Goal: Task Accomplishment & Management: Manage account settings

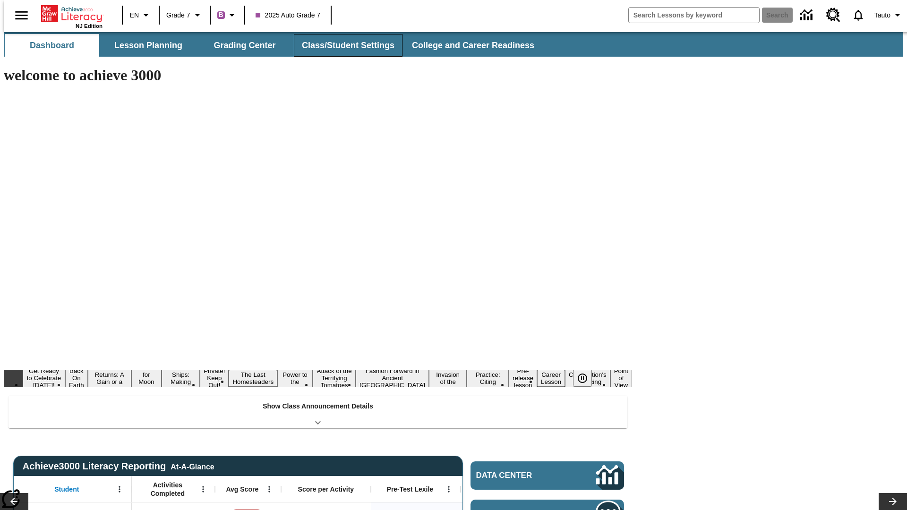
click at [343, 45] on button "Class/Student Settings" at bounding box center [348, 45] width 109 height 23
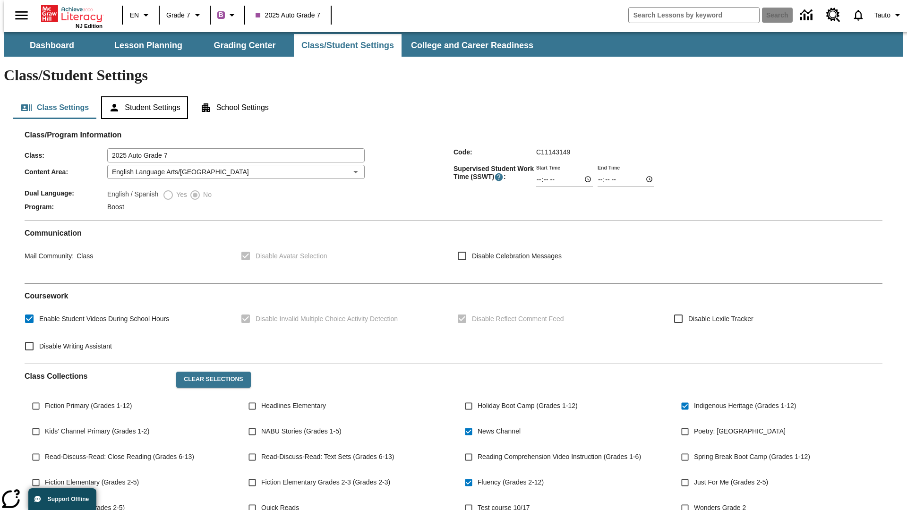
click at [142, 96] on button "Student Settings" at bounding box center [144, 107] width 86 height 23
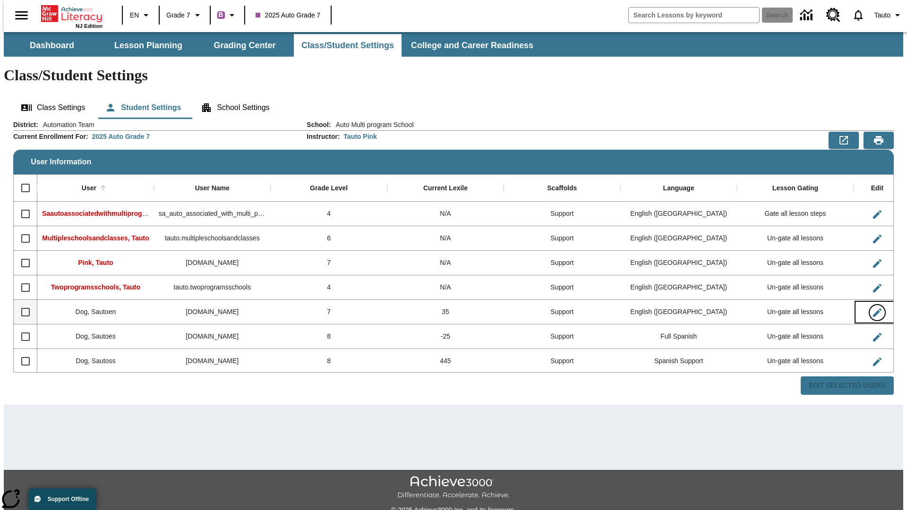
click at [873, 308] on icon "Edit User" at bounding box center [877, 312] width 9 height 9
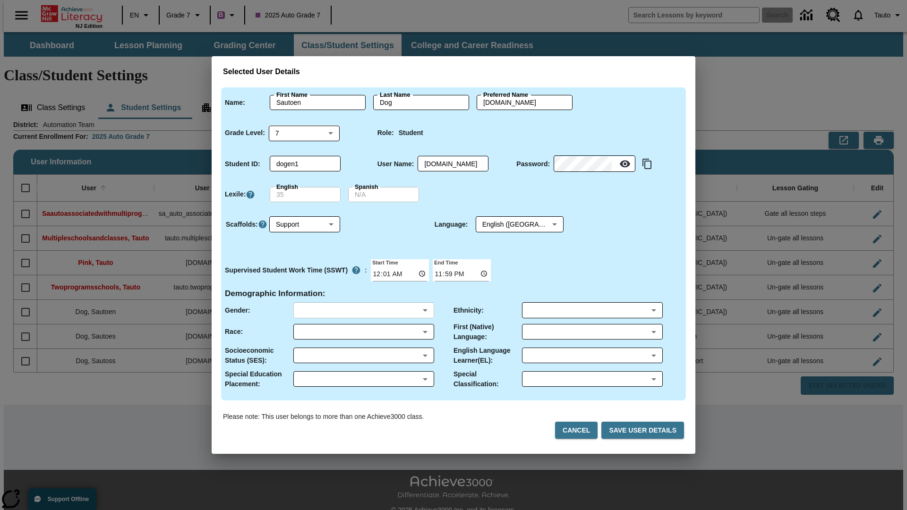
click at [363, 310] on body "Skip to main content NJ Edition EN Grade 7 B 2025 Auto Grade 7 Search 0 Tauto D…" at bounding box center [453, 281] width 899 height 499
click at [363, 332] on body "Skip to main content NJ Edition EN Grade 7 B 2025 Auto Grade 7 Search 0 Tauto D…" at bounding box center [453, 281] width 899 height 499
click at [363, 355] on body "Skip to main content NJ Edition EN Grade 7 B 2025 Auto Grade 7 Search 0 Tauto D…" at bounding box center [453, 281] width 899 height 499
click at [363, 379] on body "Skip to main content NJ Edition EN Grade 7 B 2025 Auto Grade 7 Search 0 Tauto D…" at bounding box center [453, 281] width 899 height 499
click at [592, 310] on body "Skip to main content NJ Edition EN Grade 7 B 2025 Auto Grade 7 Search 0 Tauto D…" at bounding box center [453, 281] width 899 height 499
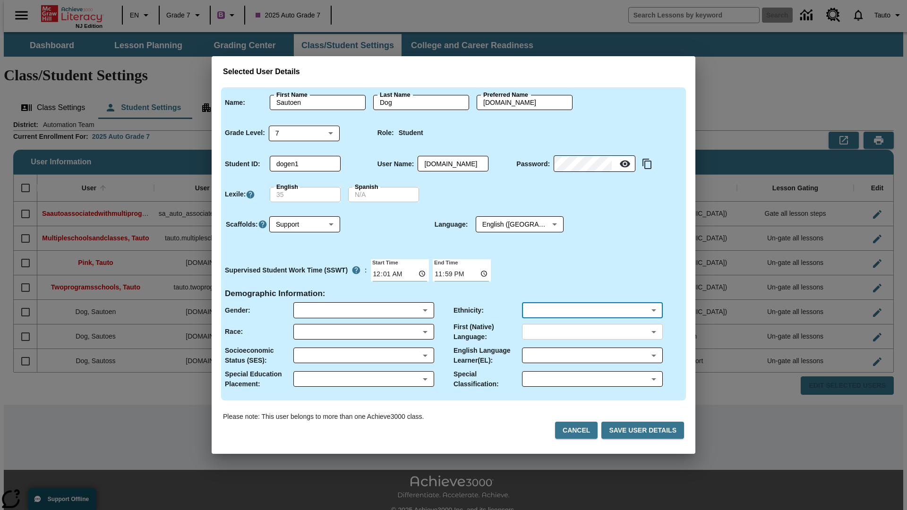
click at [592, 332] on body "Skip to main content NJ Edition EN Grade 7 B 2025 Auto Grade 7 Search 0 Tauto D…" at bounding box center [453, 281] width 899 height 499
click at [592, 355] on body "Skip to main content NJ Edition EN Grade 7 B 2025 Auto Grade 7 Search 0 Tauto D…" at bounding box center [453, 281] width 899 height 499
click at [592, 379] on body "Skip to main content NJ Edition EN Grade 7 B 2025 Auto Grade 7 Search 0 Tauto D…" at bounding box center [453, 281] width 899 height 499
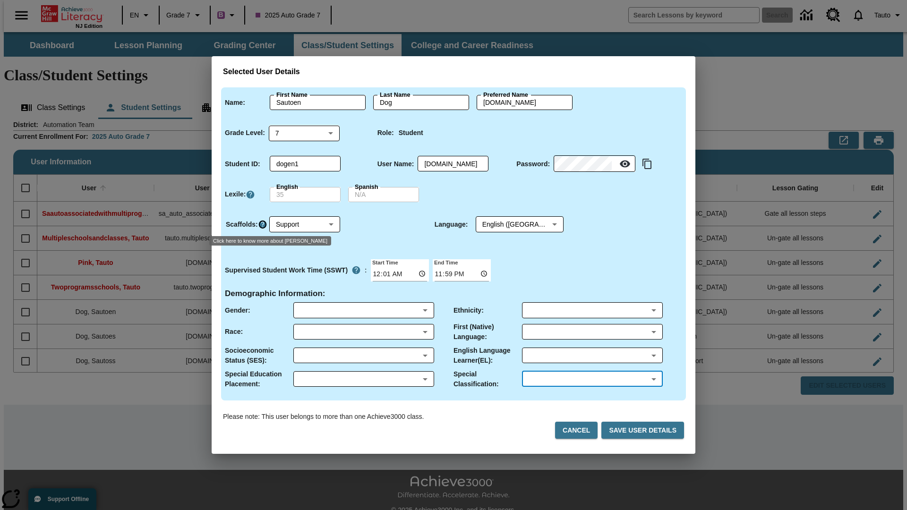
click at [262, 224] on icon "Click here to know more about Scaffolds" at bounding box center [262, 224] width 9 height 9
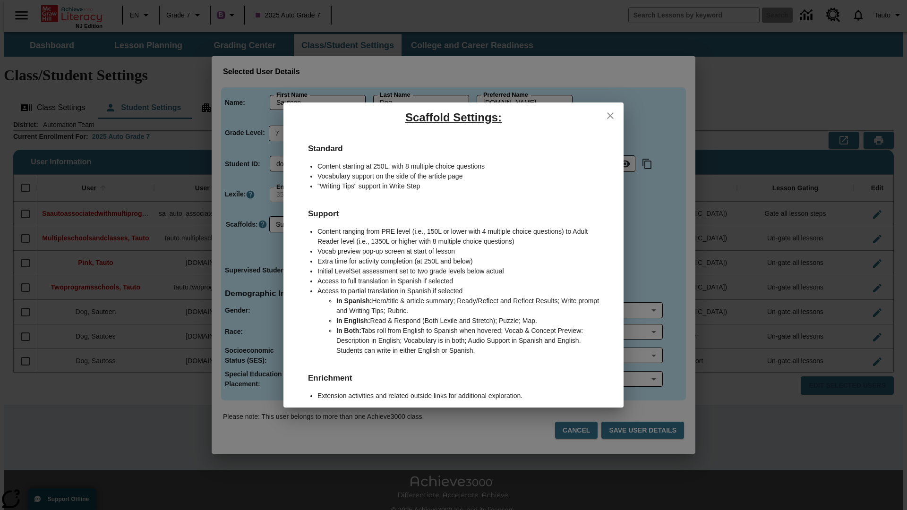
click at [610, 115] on icon "close" at bounding box center [610, 115] width 7 height 7
